Goal: Transaction & Acquisition: Obtain resource

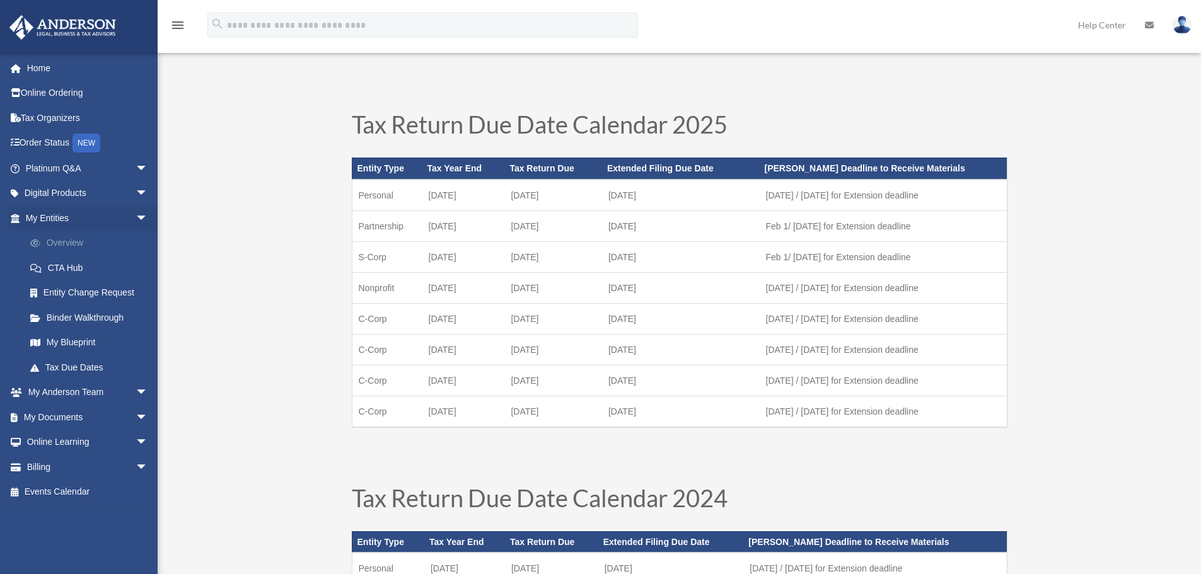
click at [73, 245] on link "Overview" at bounding box center [92, 243] width 149 height 25
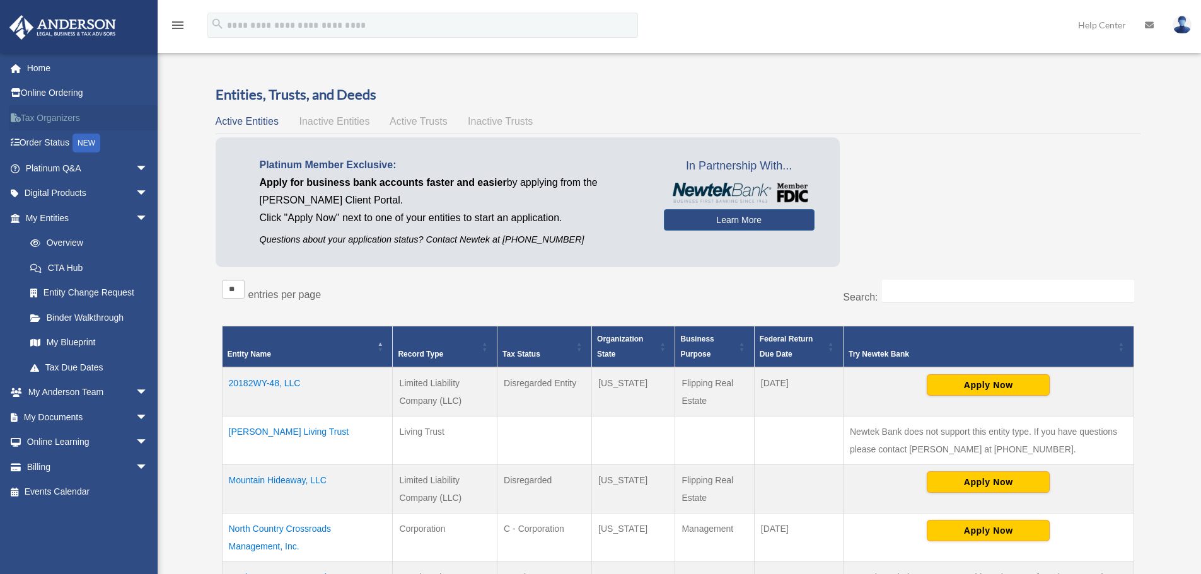
click at [67, 116] on link "Tax Organizers" at bounding box center [88, 117] width 158 height 25
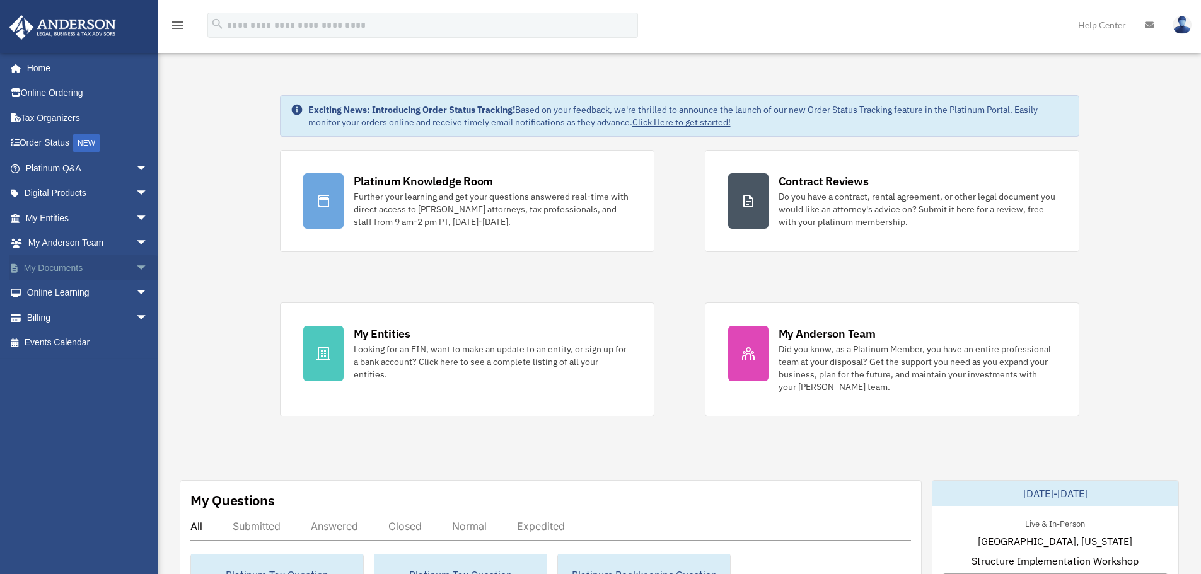
click at [136, 267] on span "arrow_drop_down" at bounding box center [148, 268] width 25 height 26
click at [85, 342] on link "Forms Library" at bounding box center [92, 342] width 149 height 25
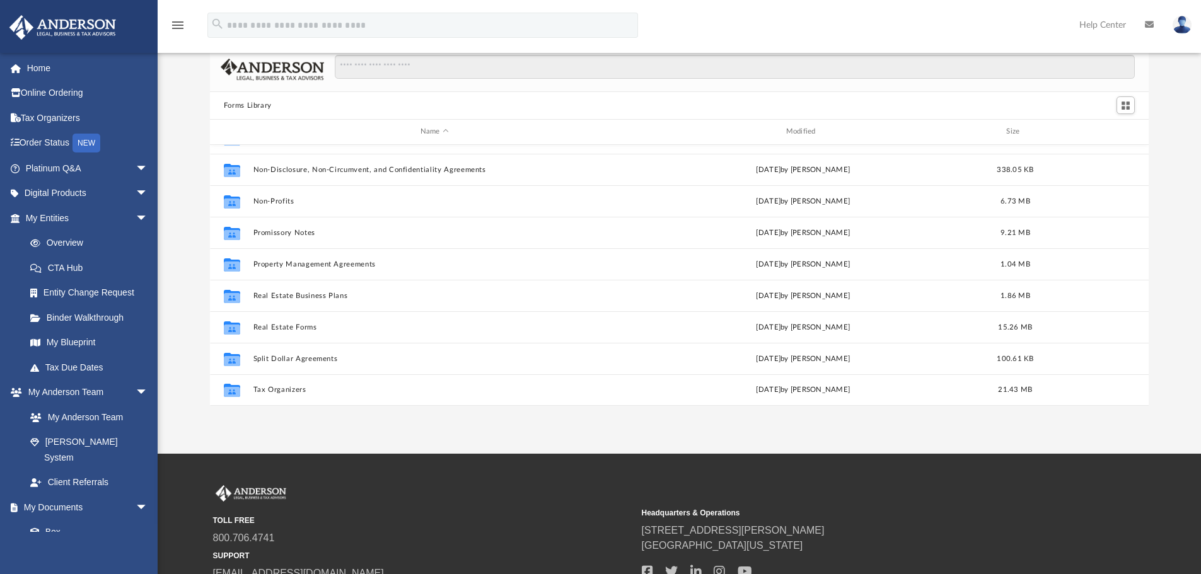
scroll to position [63, 0]
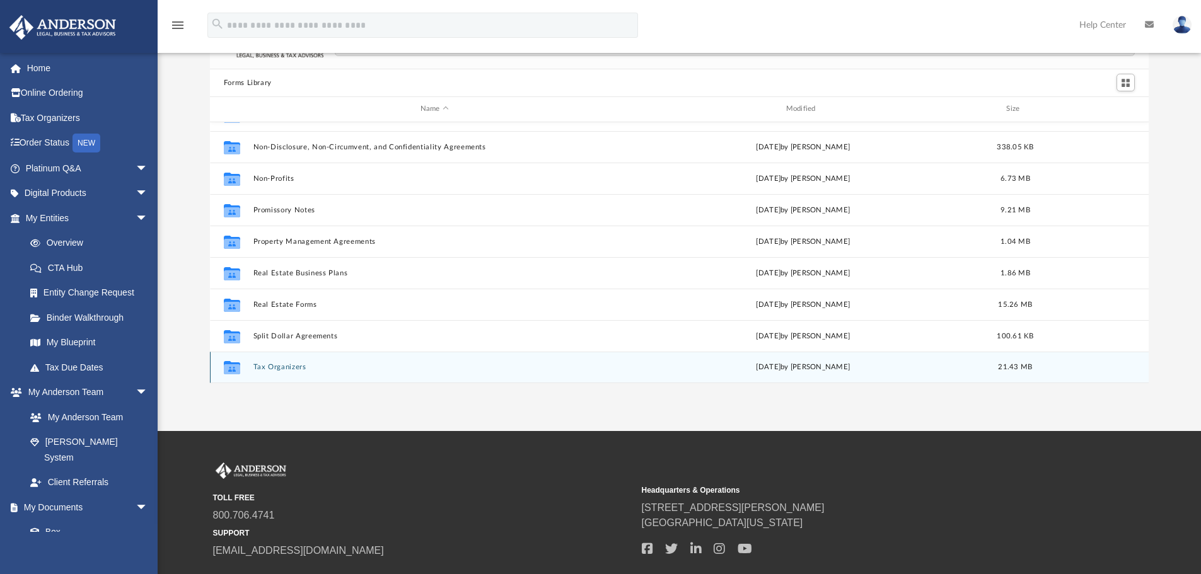
click at [278, 369] on button "Tax Organizers" at bounding box center [434, 367] width 363 height 8
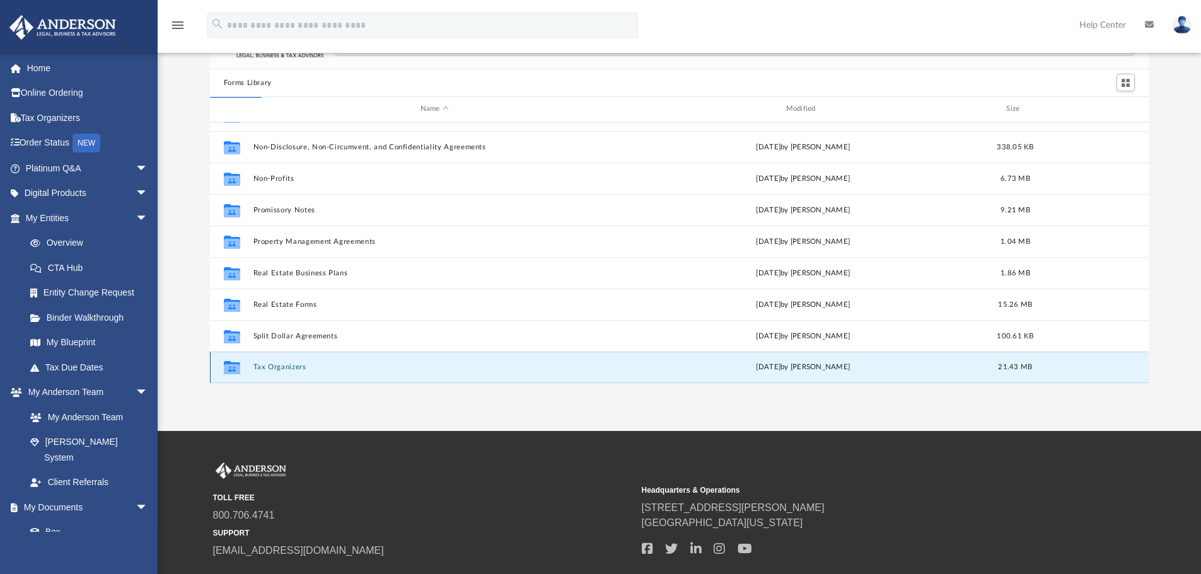
scroll to position [0, 0]
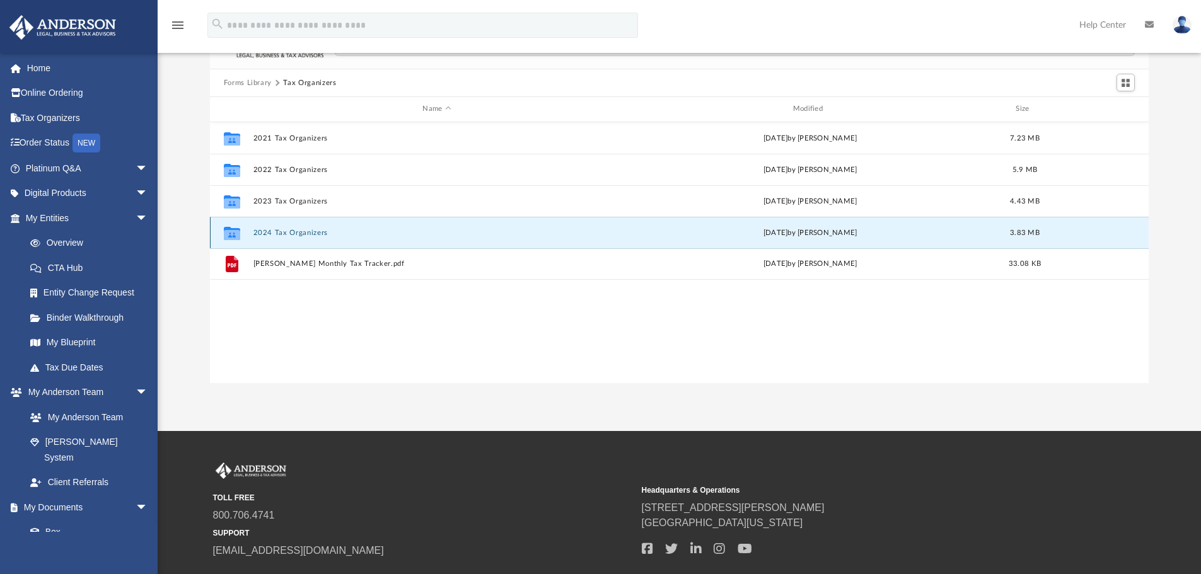
click at [298, 234] on button "2024 Tax Organizers" at bounding box center [437, 233] width 368 height 8
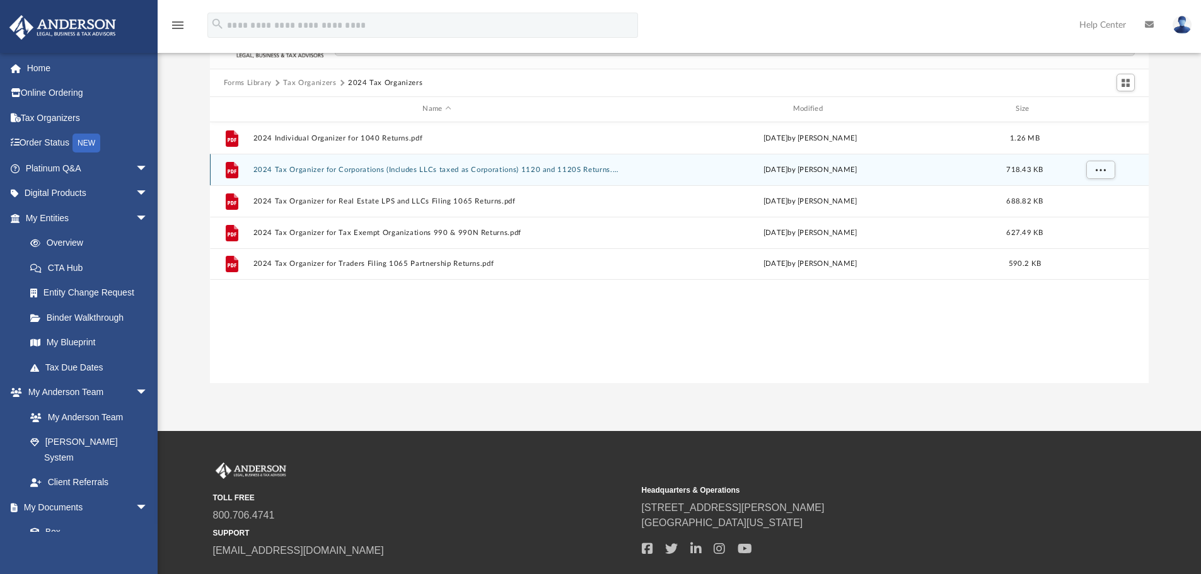
click at [328, 169] on button "2024 Tax Organizer for Corporations (Includes LLCs taxed as Corporations) 1120 …" at bounding box center [437, 170] width 368 height 8
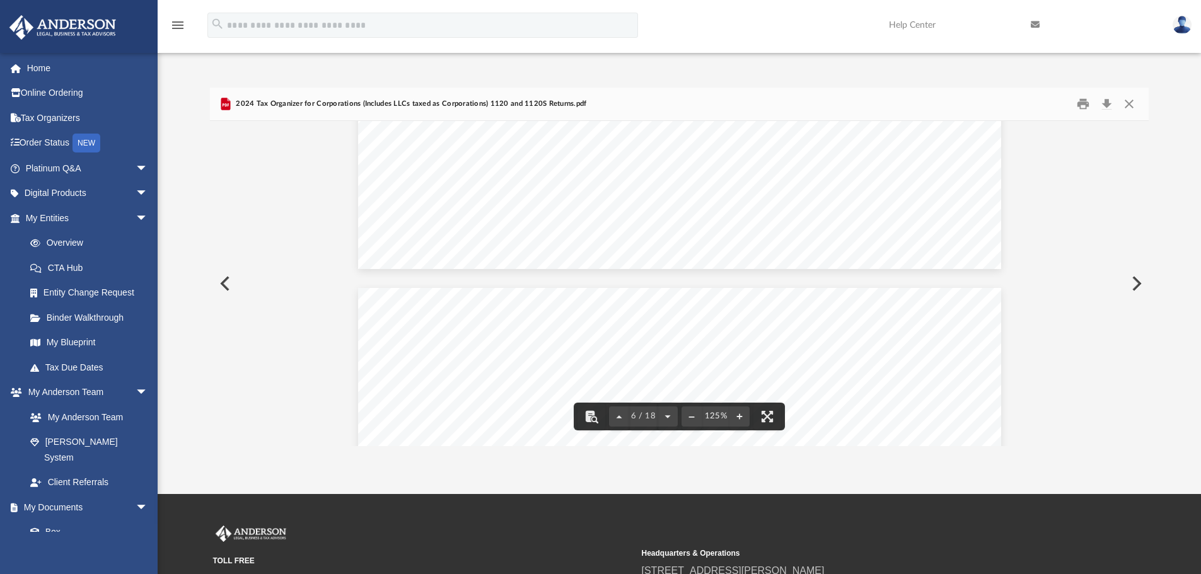
scroll to position [3783, 0]
click at [1106, 104] on button "Download" at bounding box center [1106, 105] width 23 height 20
click at [42, 165] on link "Platinum Q&A arrow_drop_down" at bounding box center [88, 168] width 158 height 25
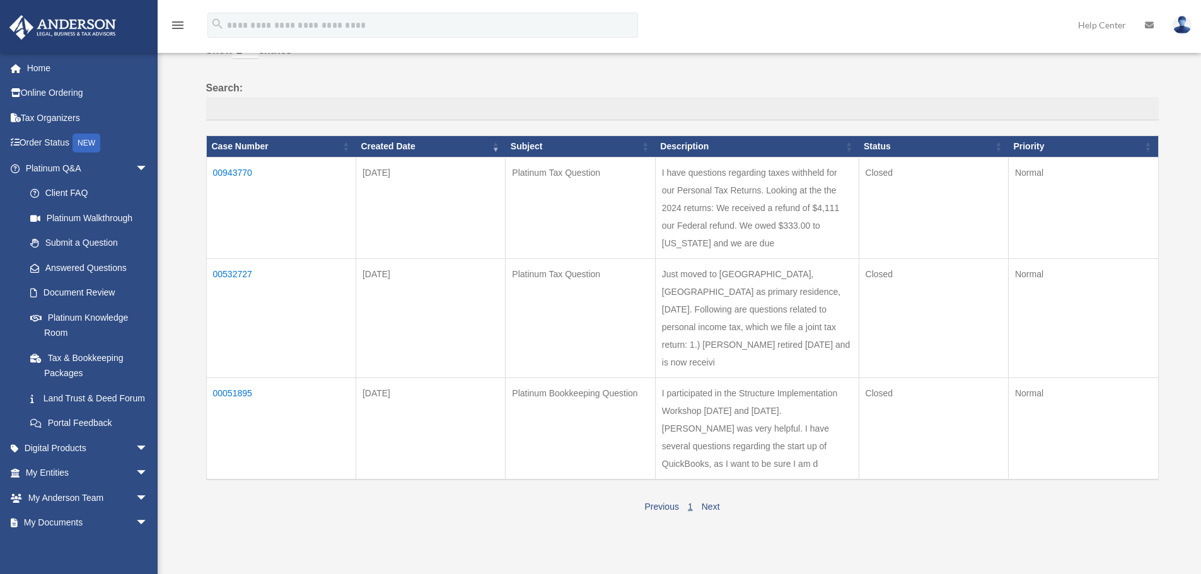
scroll to position [252, 0]
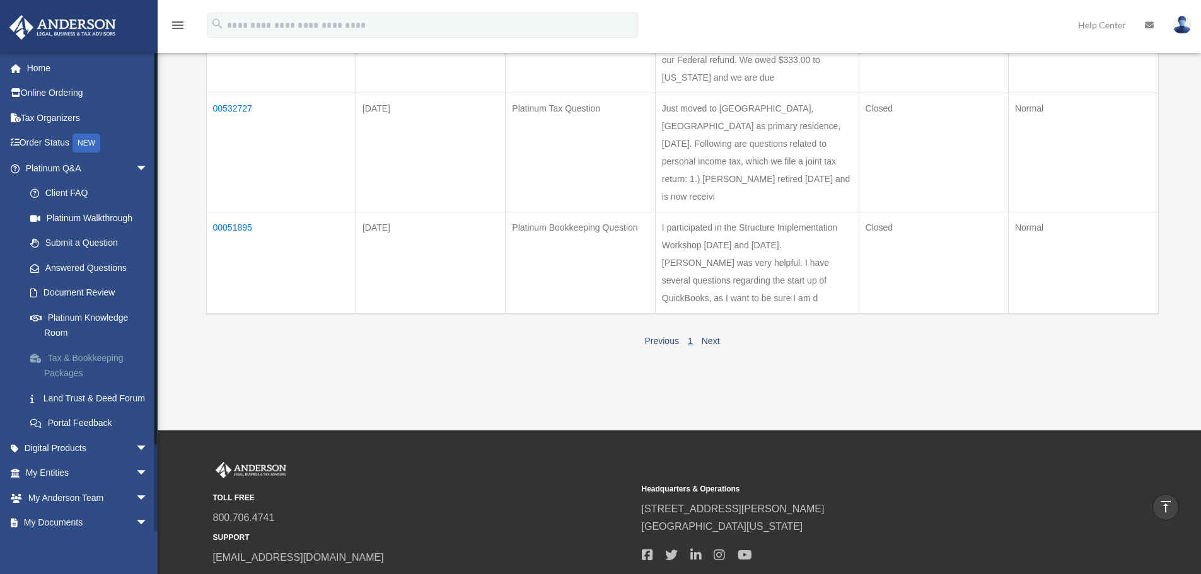
click at [67, 368] on link "Tax & Bookkeeping Packages" at bounding box center [92, 366] width 149 height 40
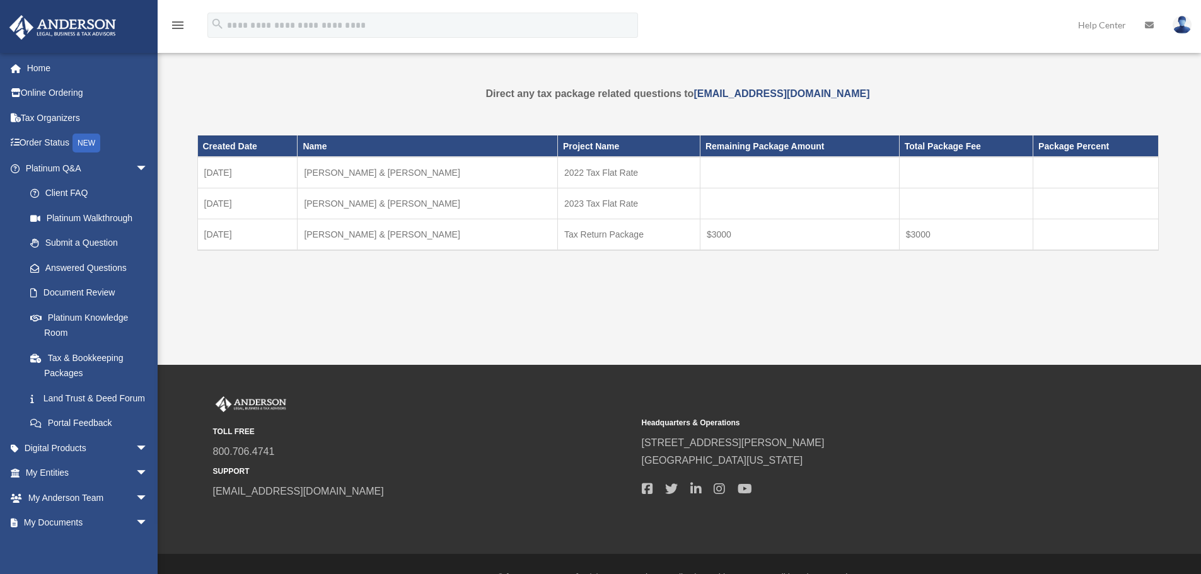
click at [1184, 25] on img at bounding box center [1182, 25] width 19 height 18
click at [944, 112] on link "Logout" at bounding box center [993, 110] width 126 height 26
